Goal: Check status: Check status

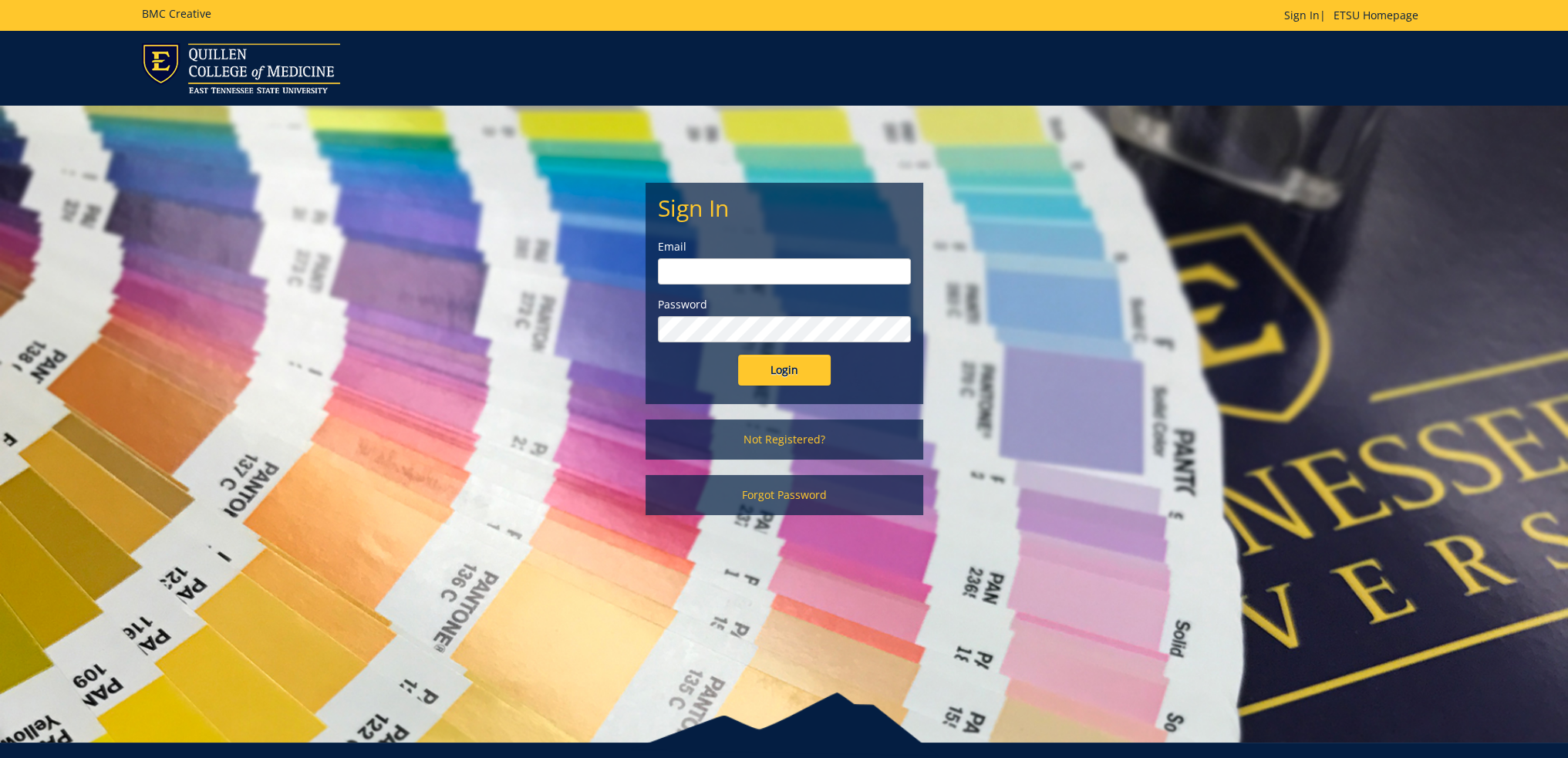
click at [703, 264] on input "email" at bounding box center [784, 272] width 253 height 27
type input "[EMAIL_ADDRESS][DOMAIN_NAME]"
click at [738, 354] on input "Login" at bounding box center [784, 369] width 92 height 31
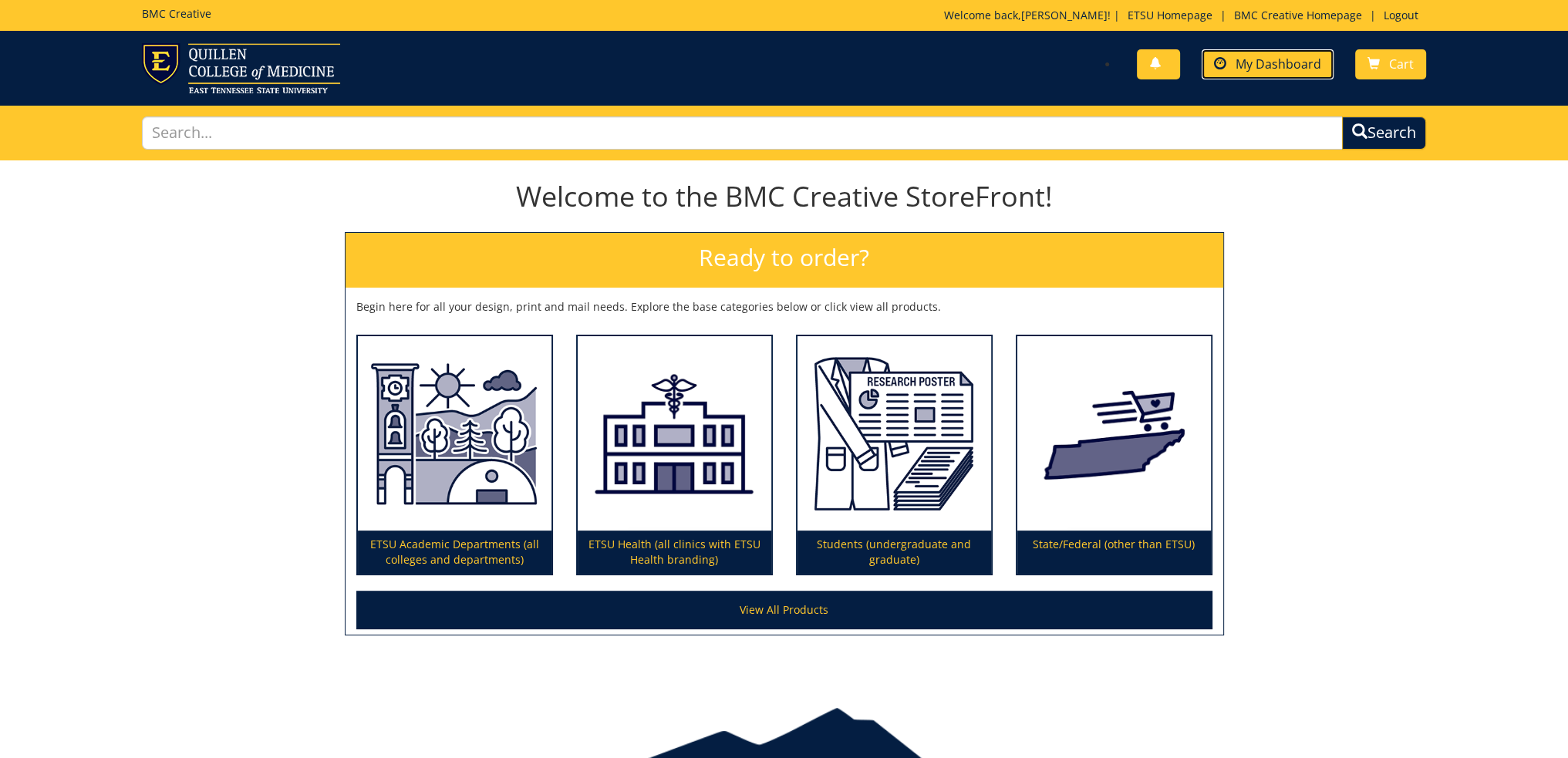
click at [1248, 73] on link "My Dashboard" at bounding box center [1267, 65] width 132 height 30
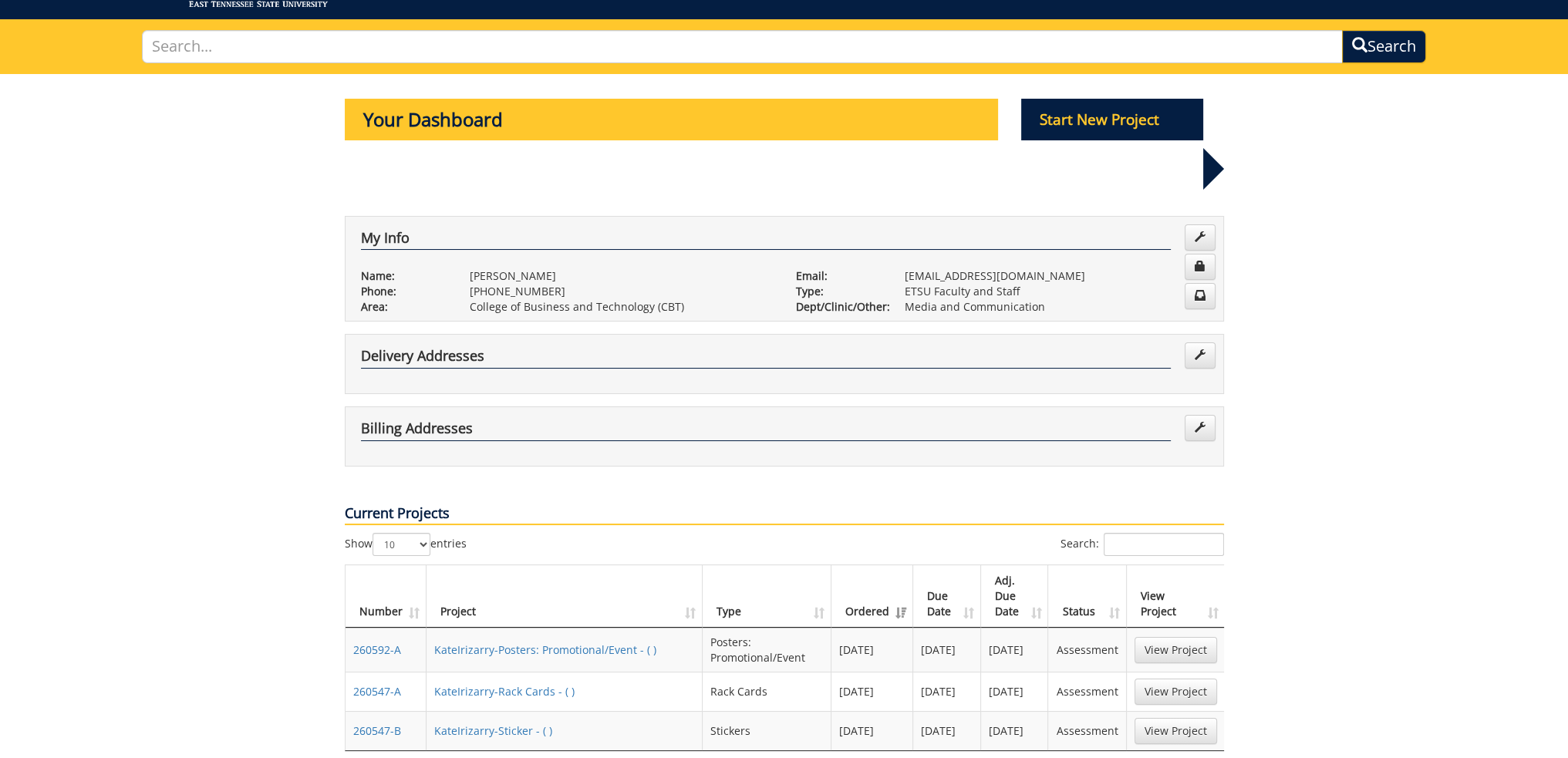
scroll to position [231, 0]
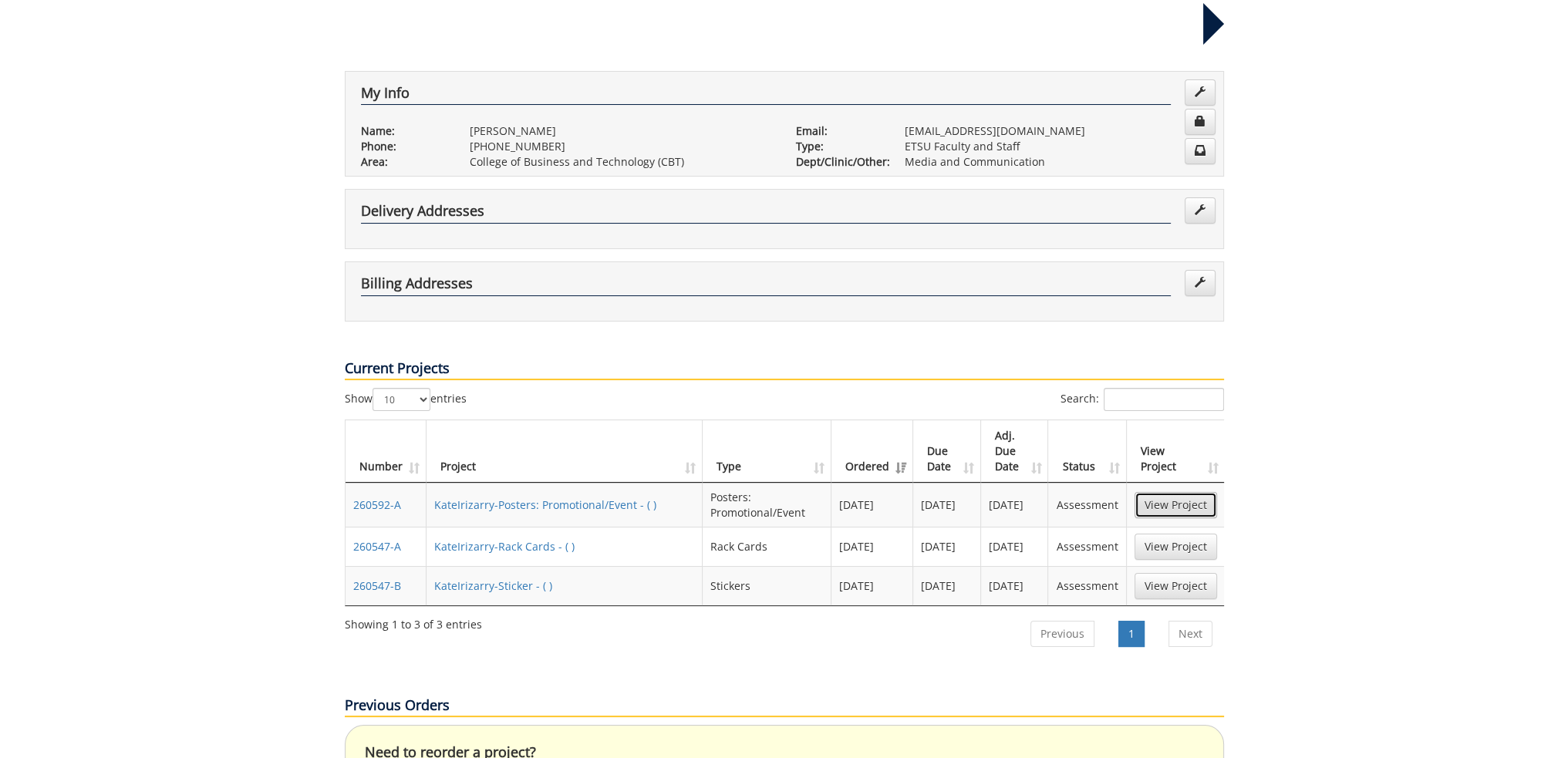
click at [1176, 491] on link "View Project" at bounding box center [1175, 505] width 82 height 27
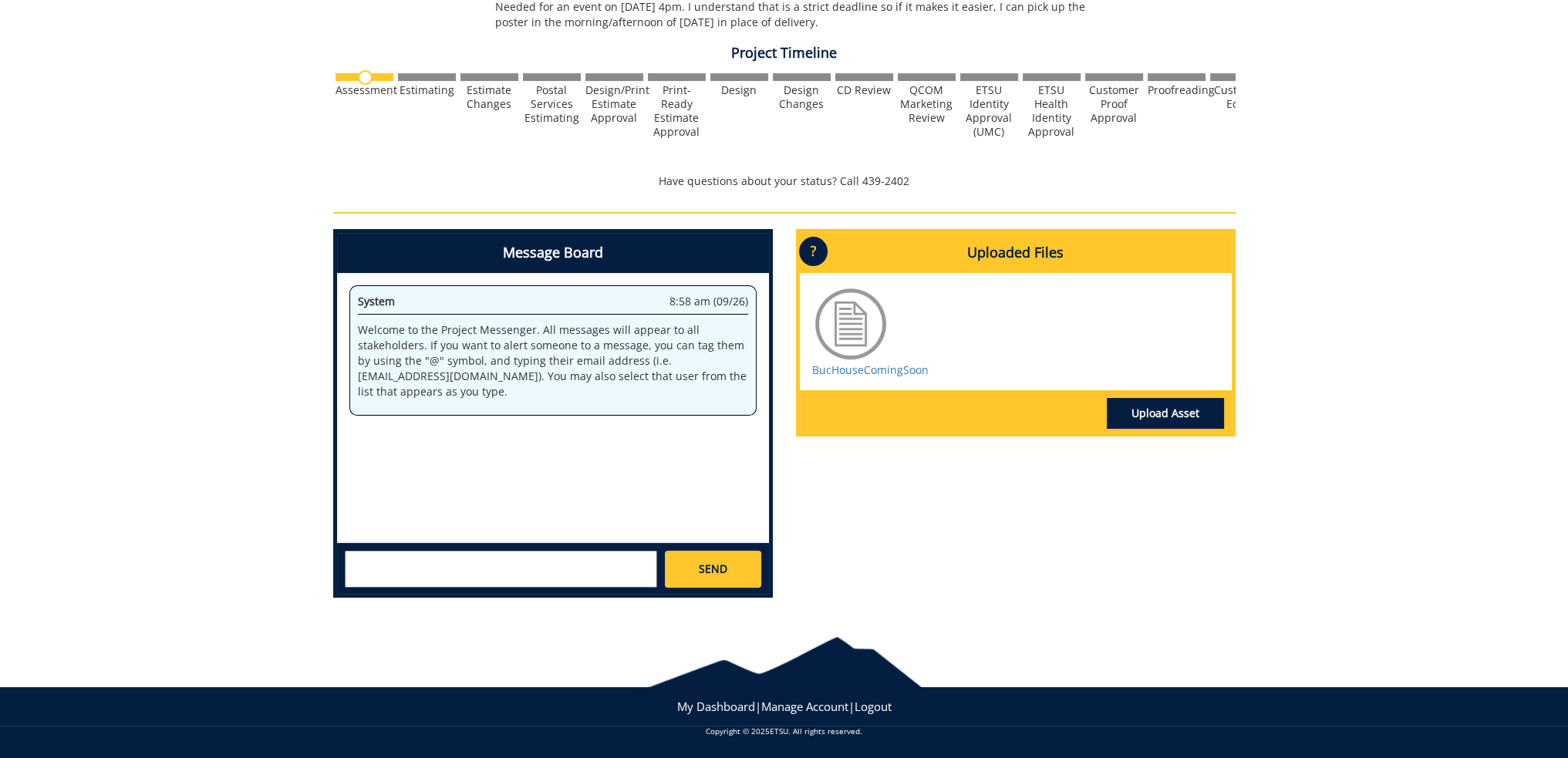
scroll to position [391, 0]
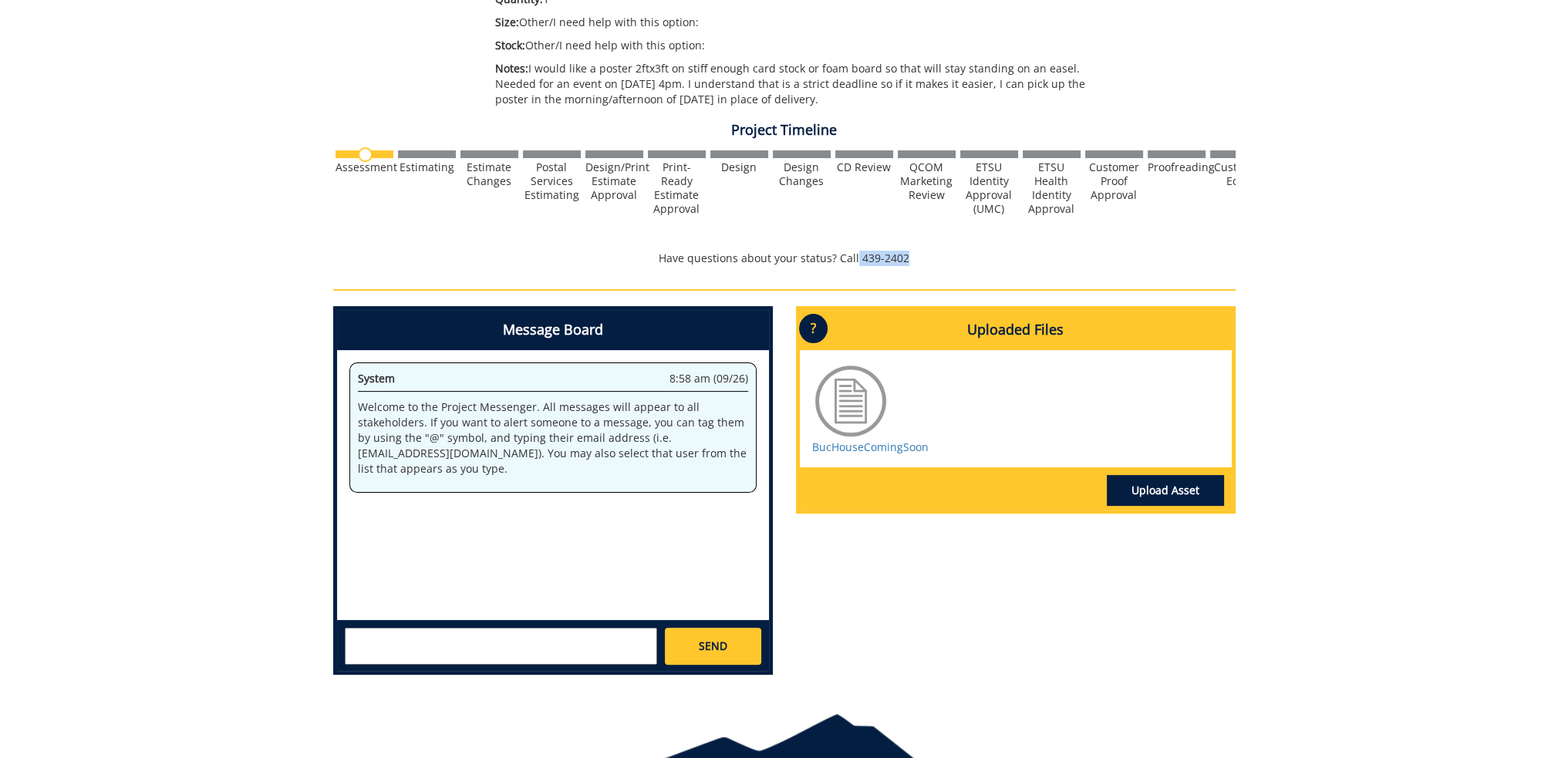
drag, startPoint x: 858, startPoint y: 257, endPoint x: 937, endPoint y: 255, distance: 79.0
click at [937, 255] on p "Have questions about your status? Call 439-2402" at bounding box center [784, 258] width 902 height 15
click at [970, 259] on p "Have questions about your status? Call 439-2402" at bounding box center [784, 258] width 902 height 15
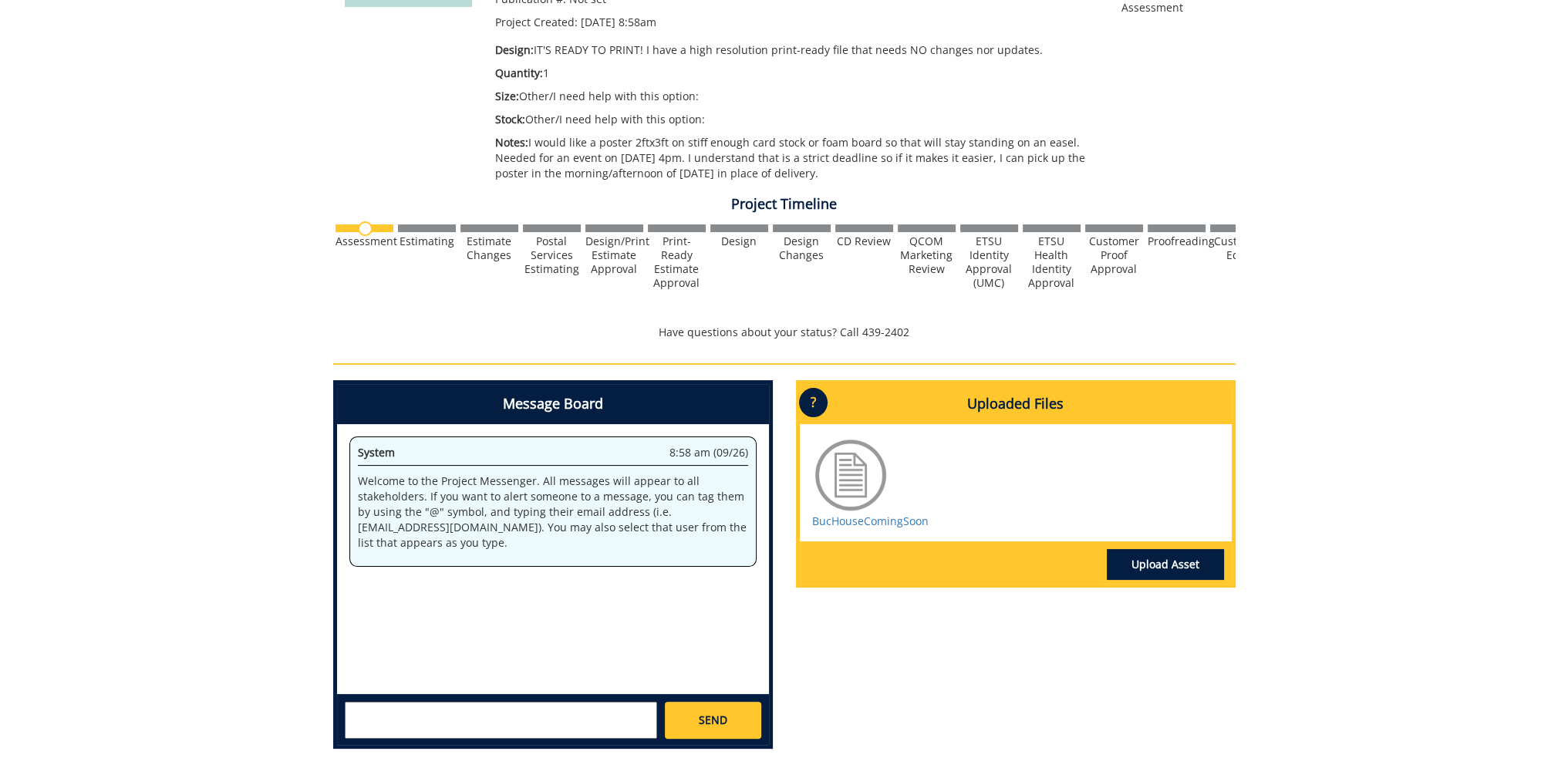
scroll to position [237, 0]
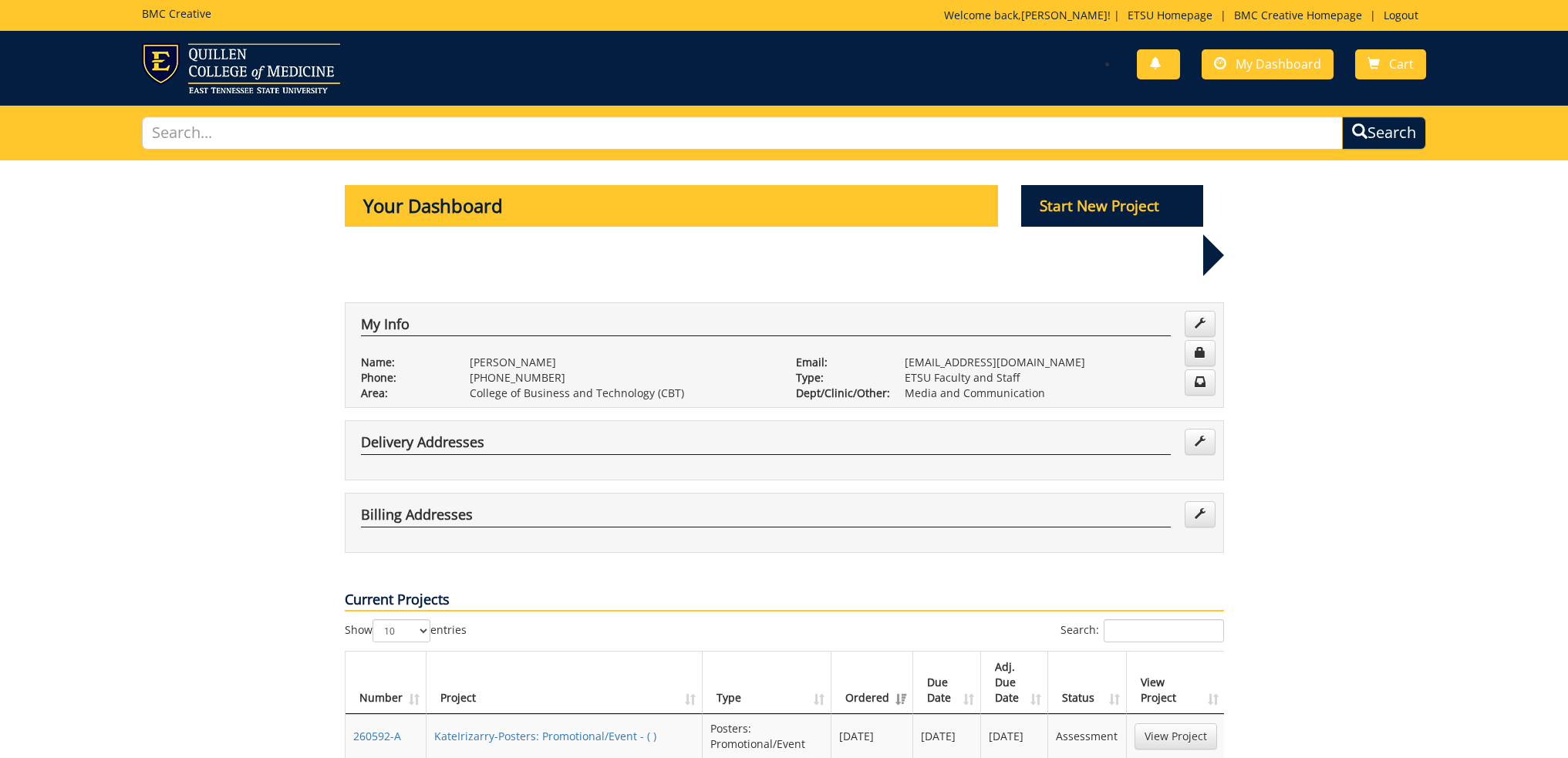
scroll to position [231, 0]
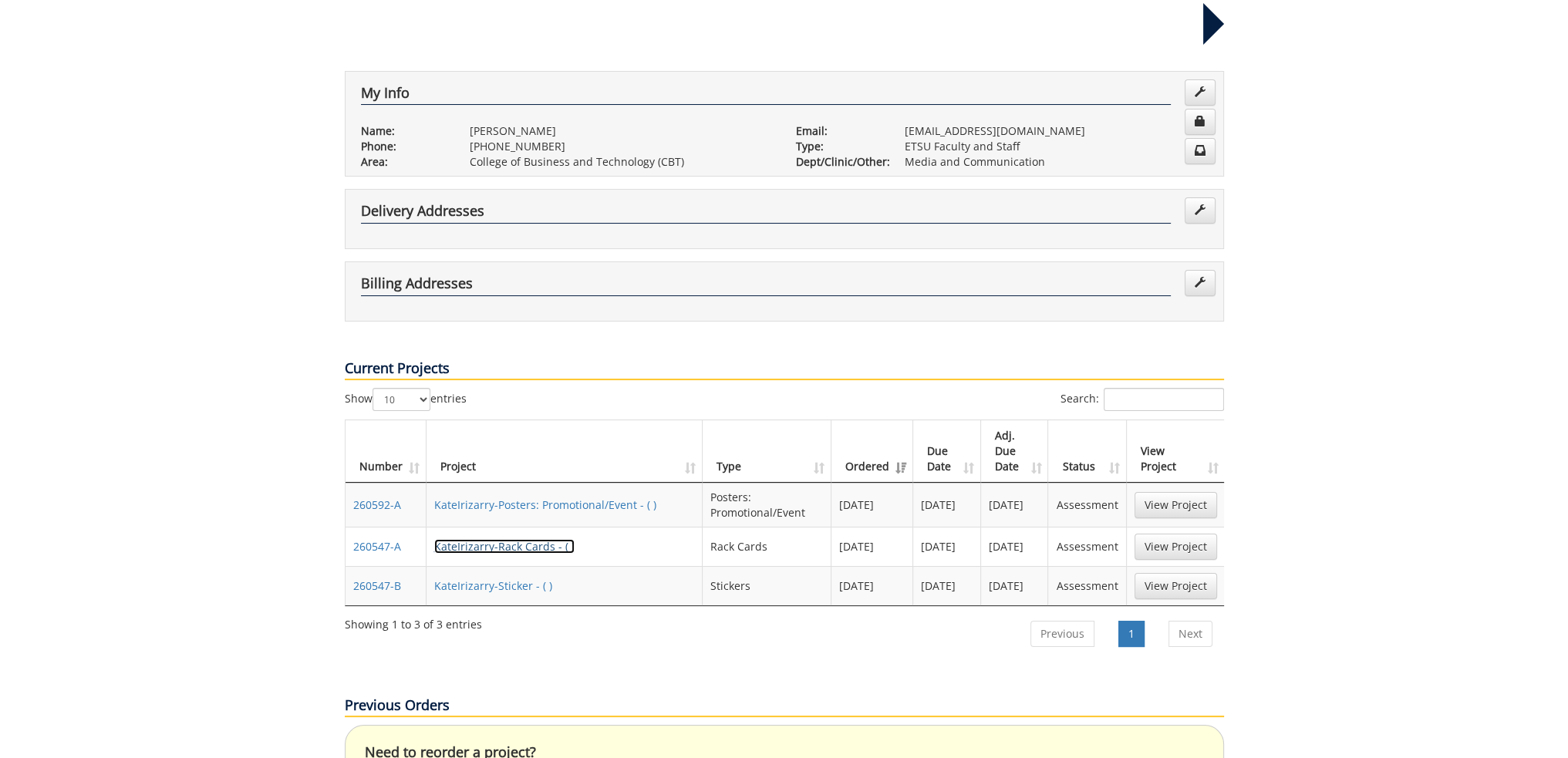
click at [454, 538] on link "KateIrizarry-Rack Cards - ( )" at bounding box center [504, 545] width 140 height 15
click at [390, 578] on link "260547-B" at bounding box center [377, 585] width 48 height 15
